Goal: Transaction & Acquisition: Download file/media

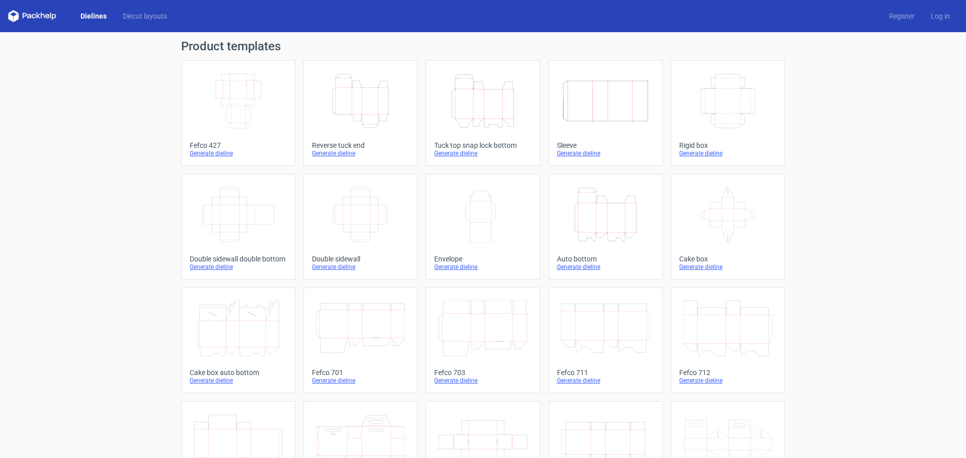
click at [506, 122] on icon "Height Depth Width" at bounding box center [482, 101] width 89 height 56
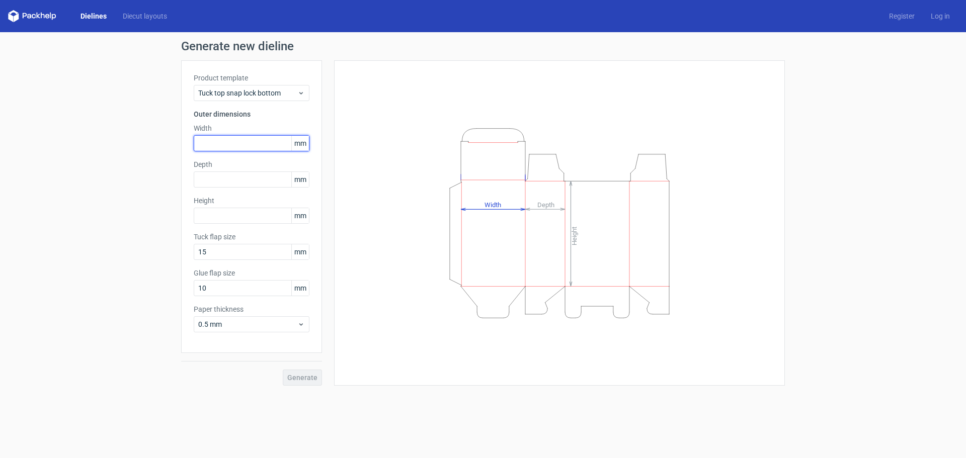
click at [223, 143] on input "text" at bounding box center [252, 143] width 116 height 16
type input "70"
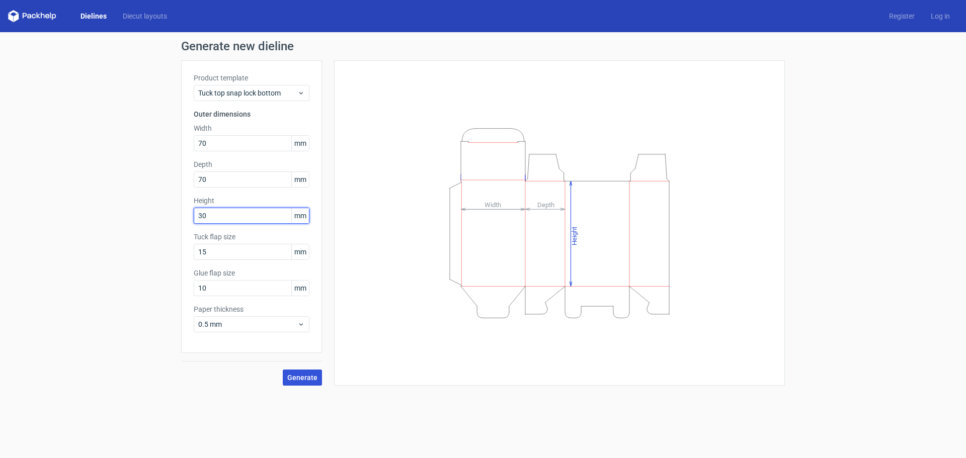
type input "30"
click at [315, 381] on span "Generate" at bounding box center [302, 377] width 30 height 7
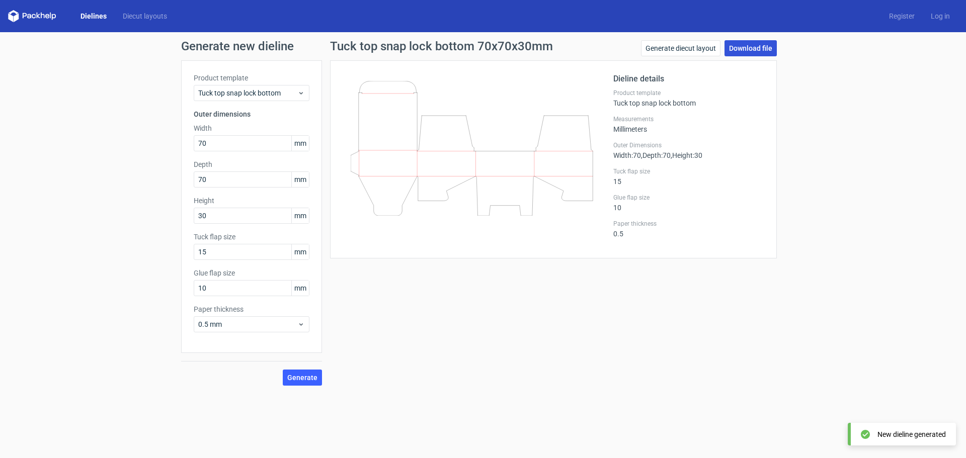
click at [771, 44] on link "Download file" at bounding box center [750, 48] width 52 height 16
